Goal: Task Accomplishment & Management: Use online tool/utility

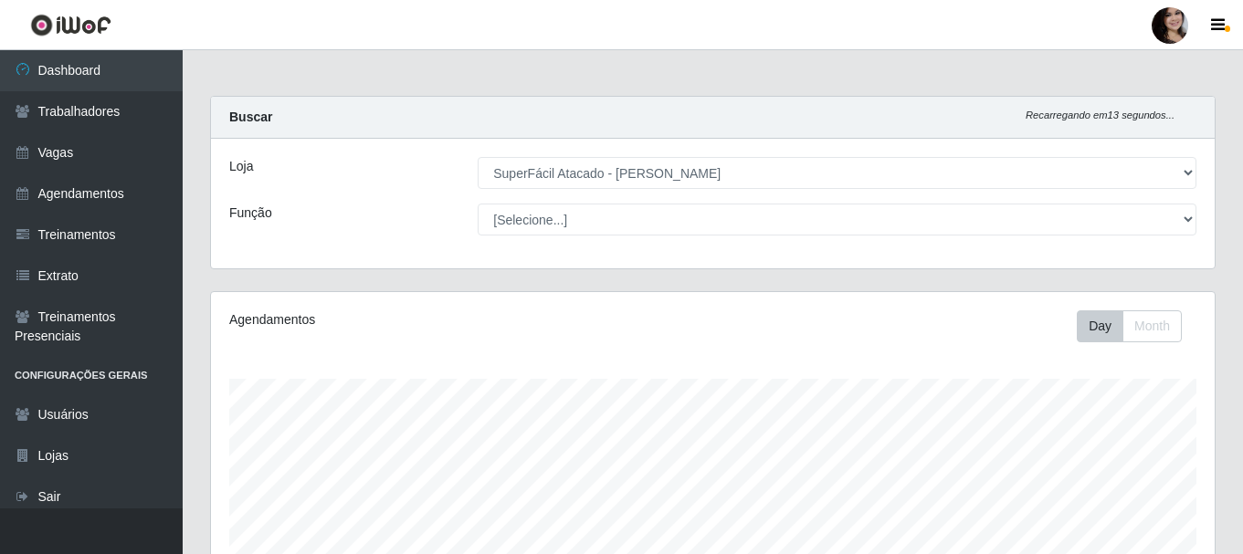
select select "399"
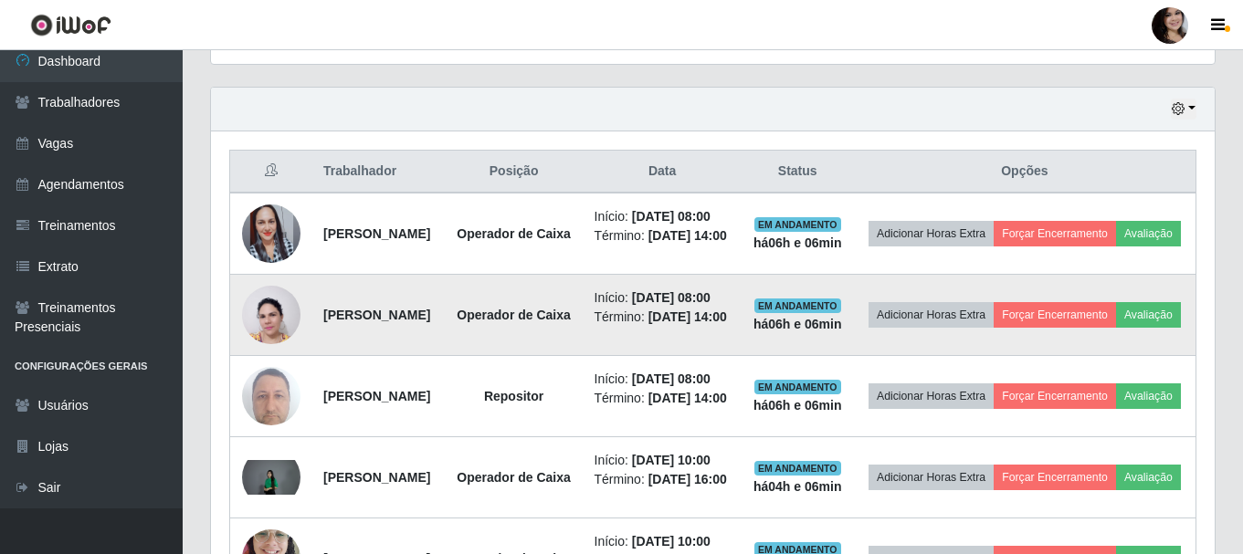
scroll to position [379, 1003]
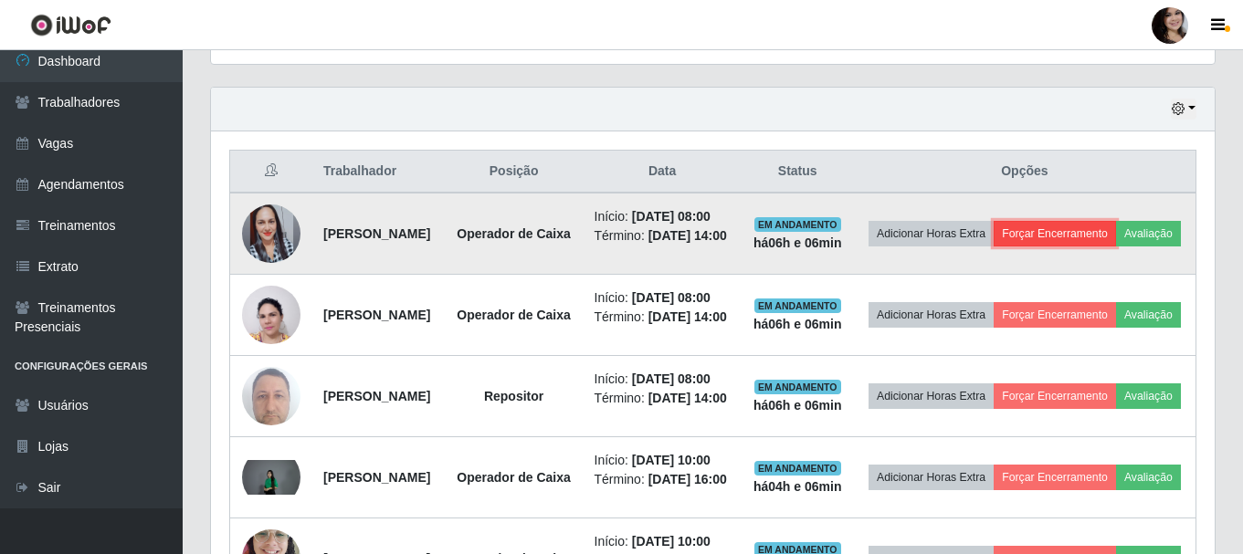
click at [1101, 234] on button "Forçar Encerramento" at bounding box center [1054, 234] width 122 height 26
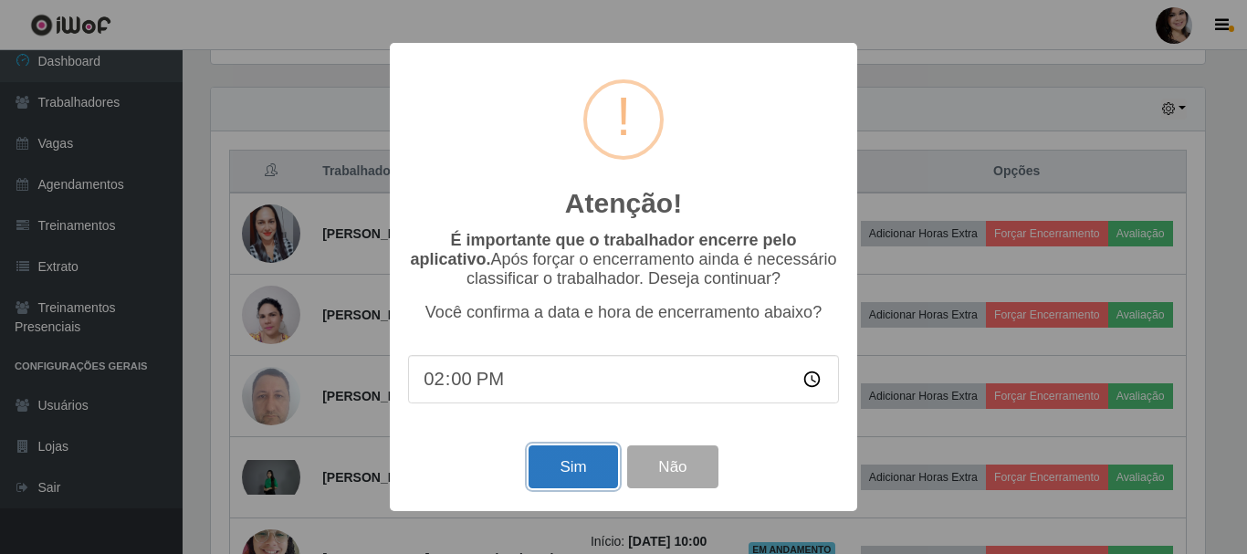
click at [588, 471] on button "Sim" at bounding box center [573, 467] width 89 height 43
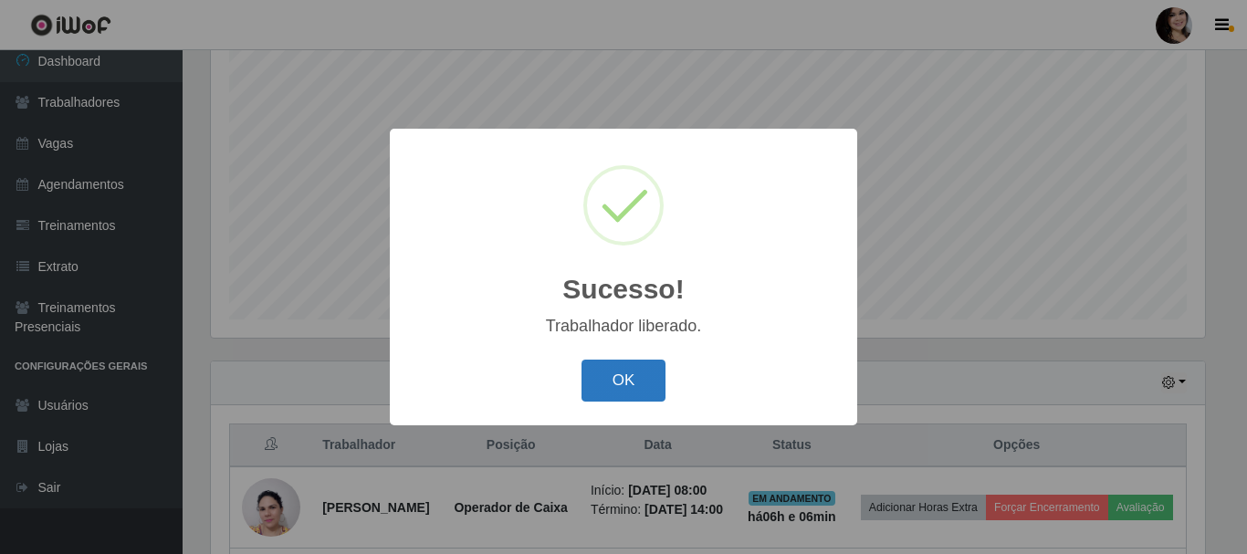
click at [655, 385] on button "OK" at bounding box center [624, 381] width 85 height 43
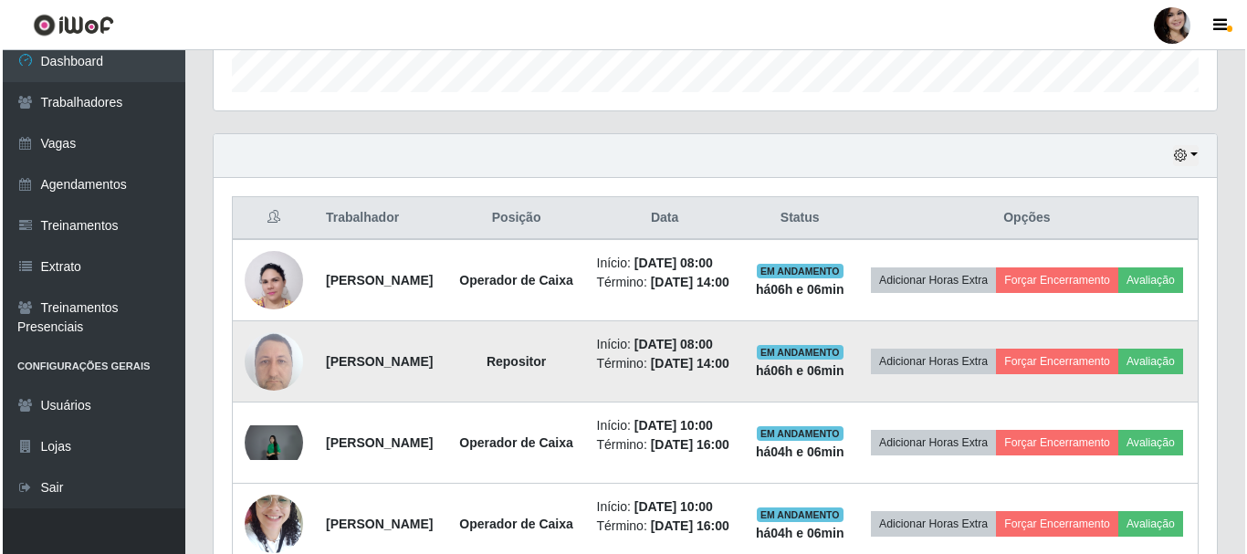
scroll to position [607, 0]
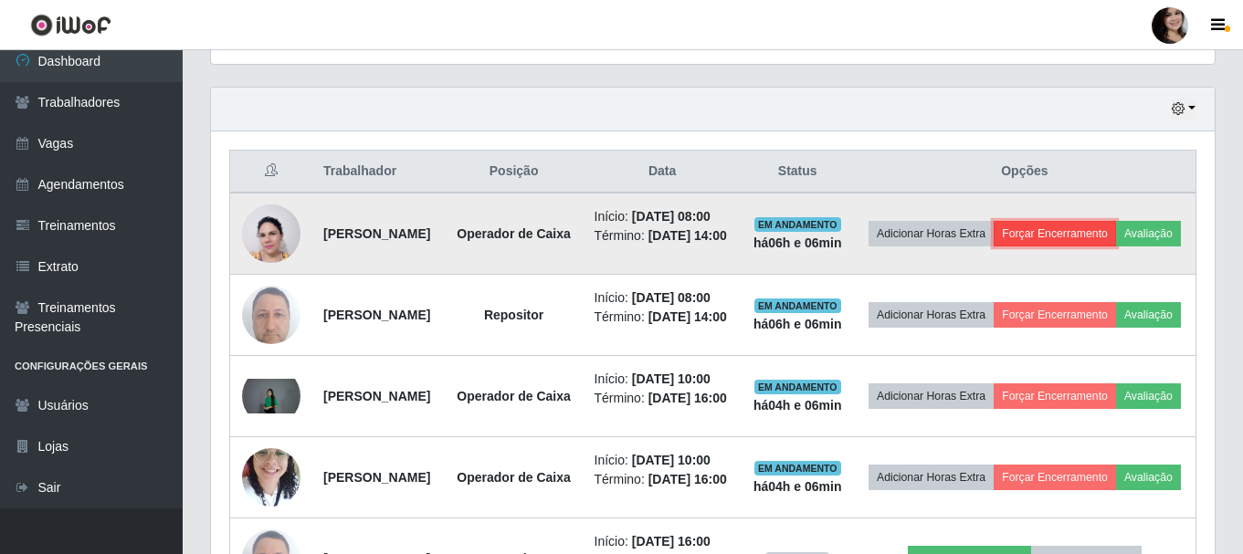
click at [1094, 238] on button "Forçar Encerramento" at bounding box center [1054, 234] width 122 height 26
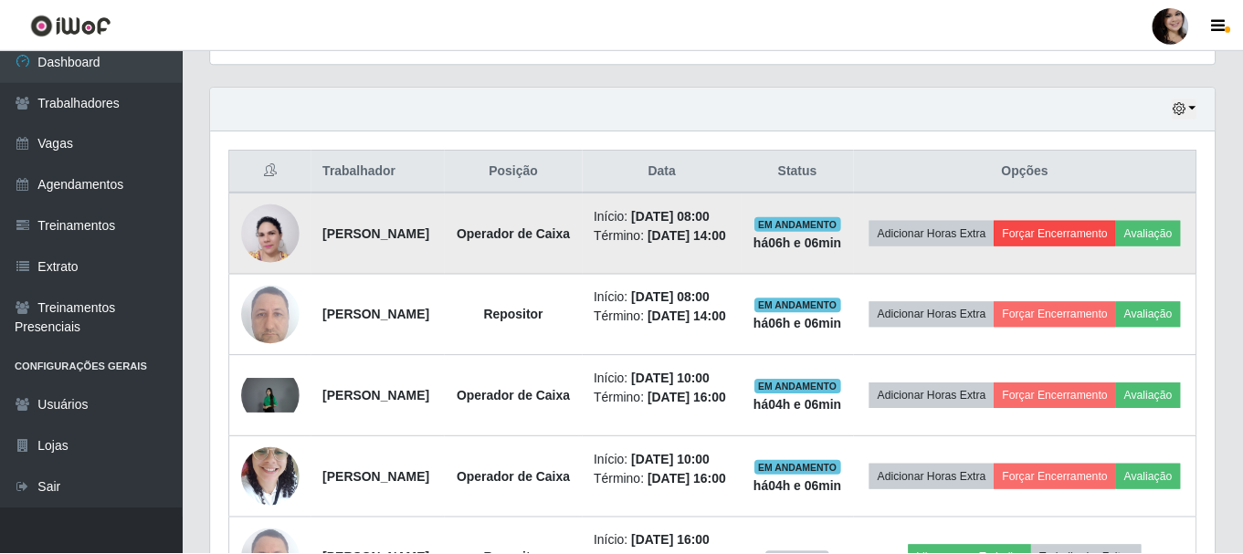
scroll to position [379, 994]
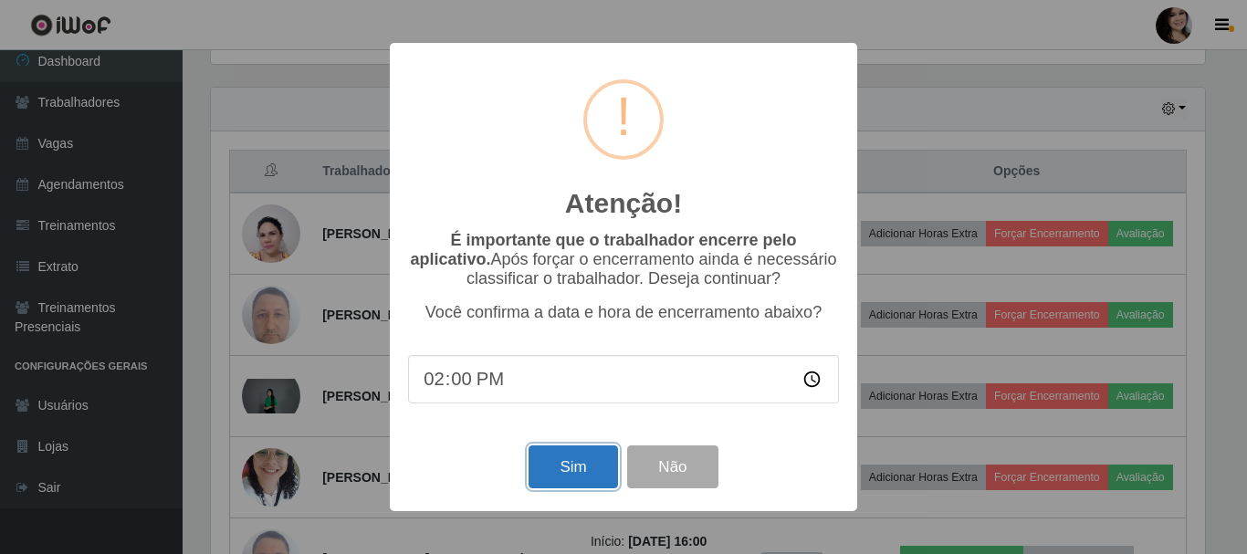
click at [561, 478] on button "Sim" at bounding box center [573, 467] width 89 height 43
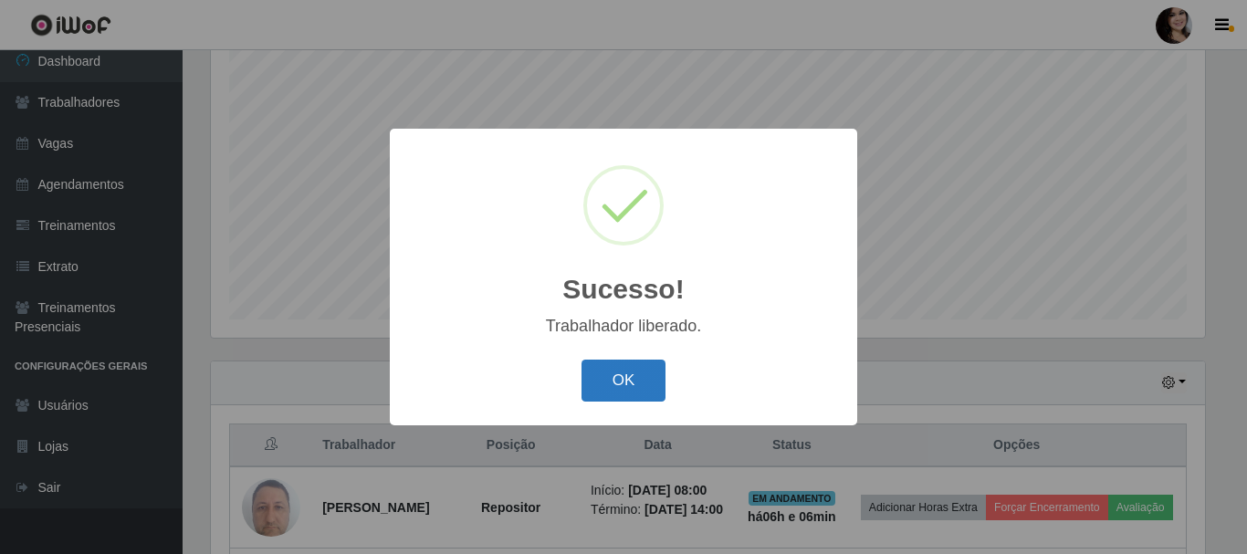
click at [623, 373] on button "OK" at bounding box center [624, 381] width 85 height 43
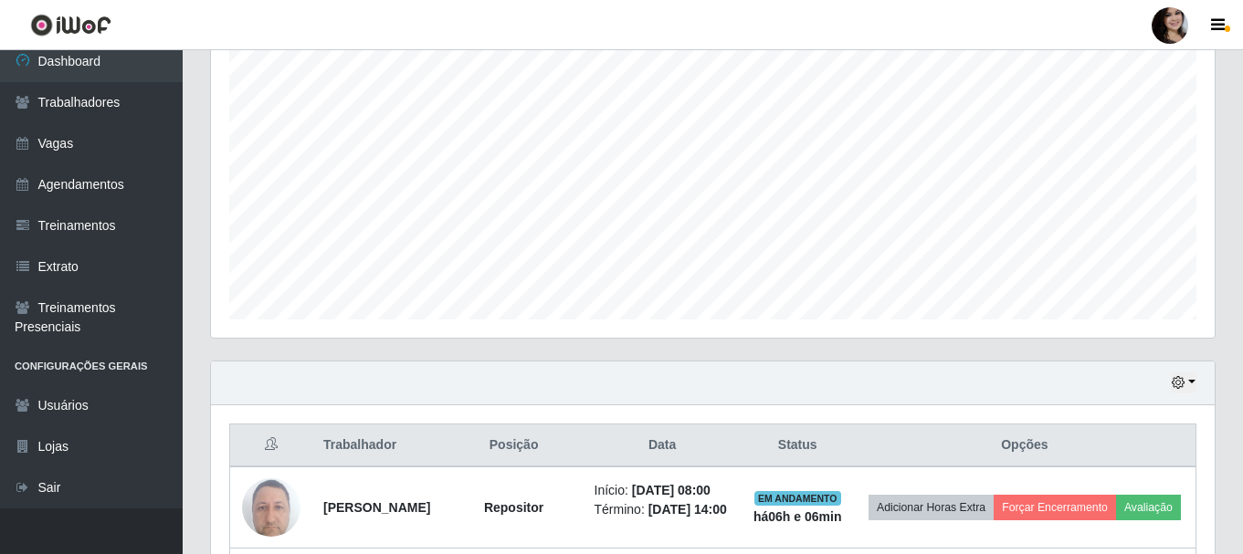
scroll to position [607, 0]
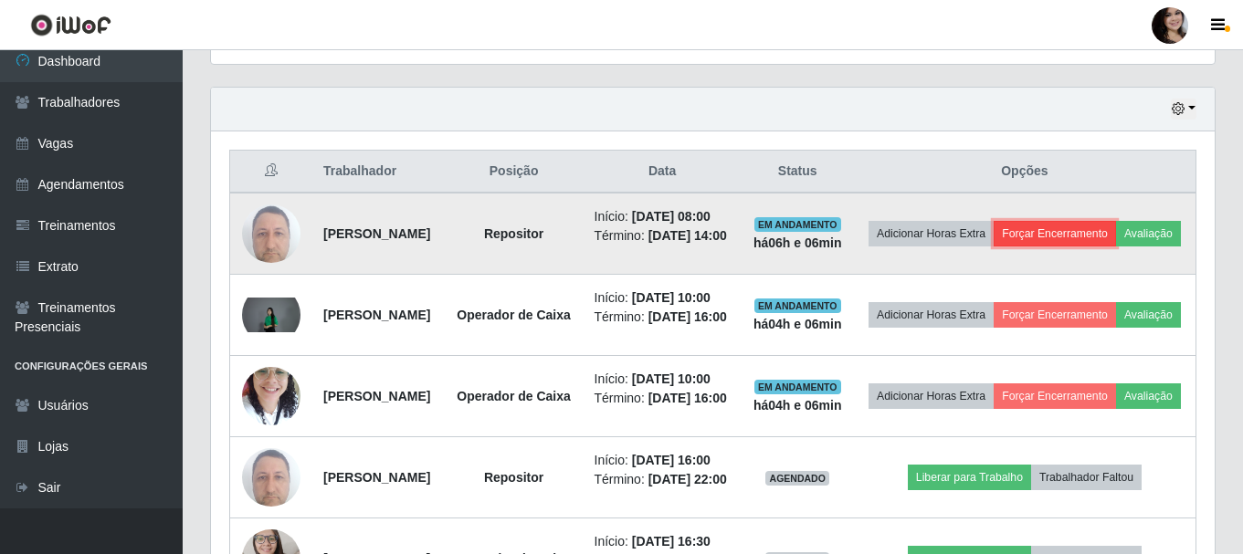
click at [1083, 235] on button "Forçar Encerramento" at bounding box center [1054, 234] width 122 height 26
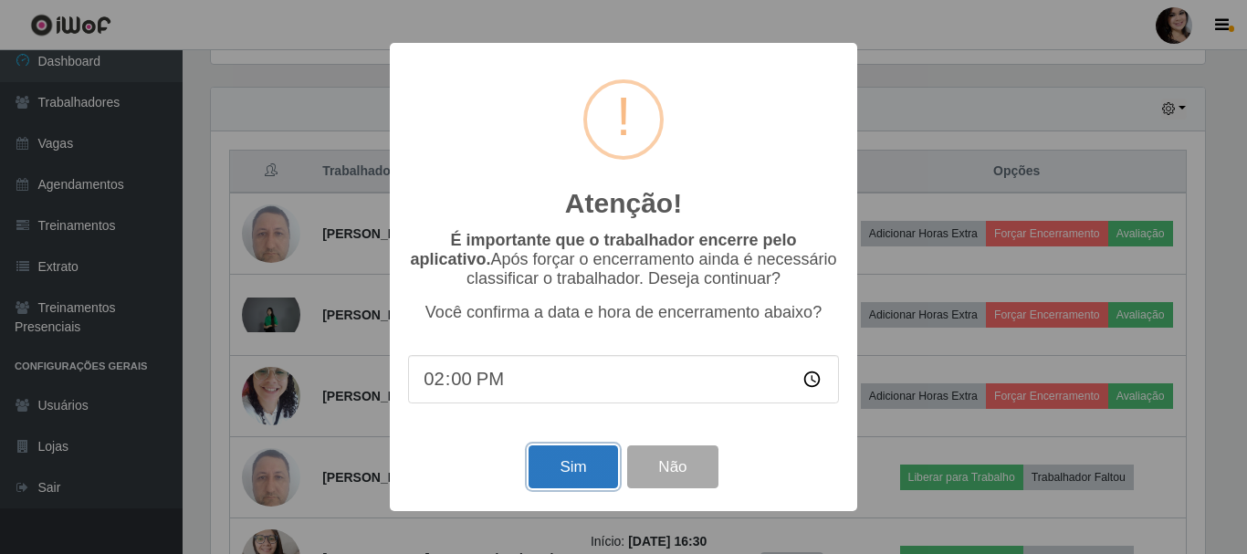
click at [572, 462] on button "Sim" at bounding box center [573, 467] width 89 height 43
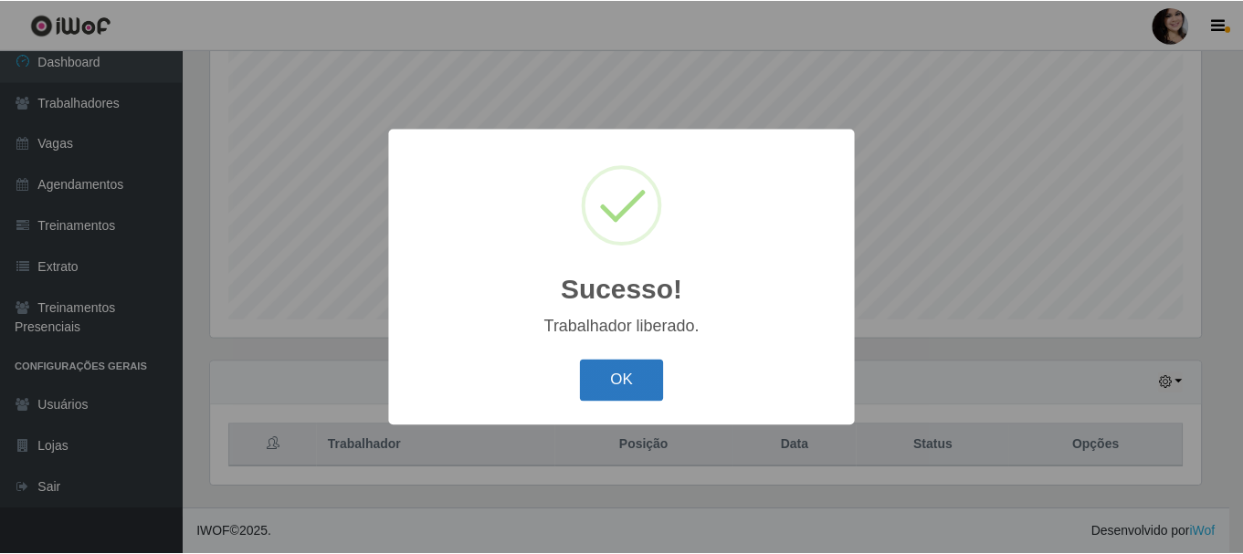
scroll to position [0, 0]
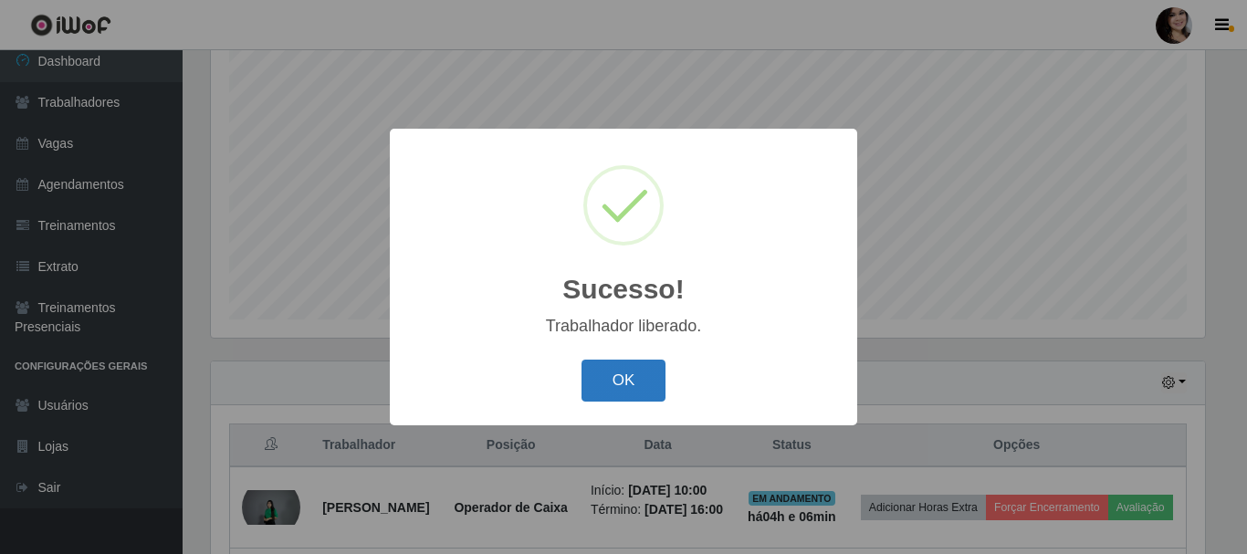
click at [641, 382] on button "OK" at bounding box center [624, 381] width 85 height 43
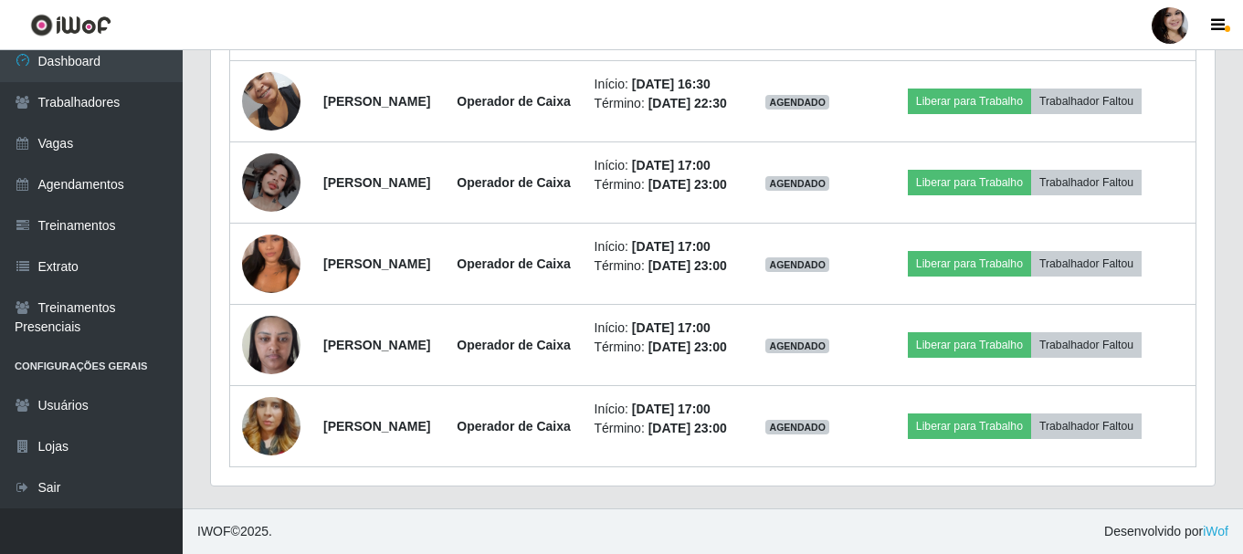
scroll to position [1475, 0]
